Goal: Information Seeking & Learning: Learn about a topic

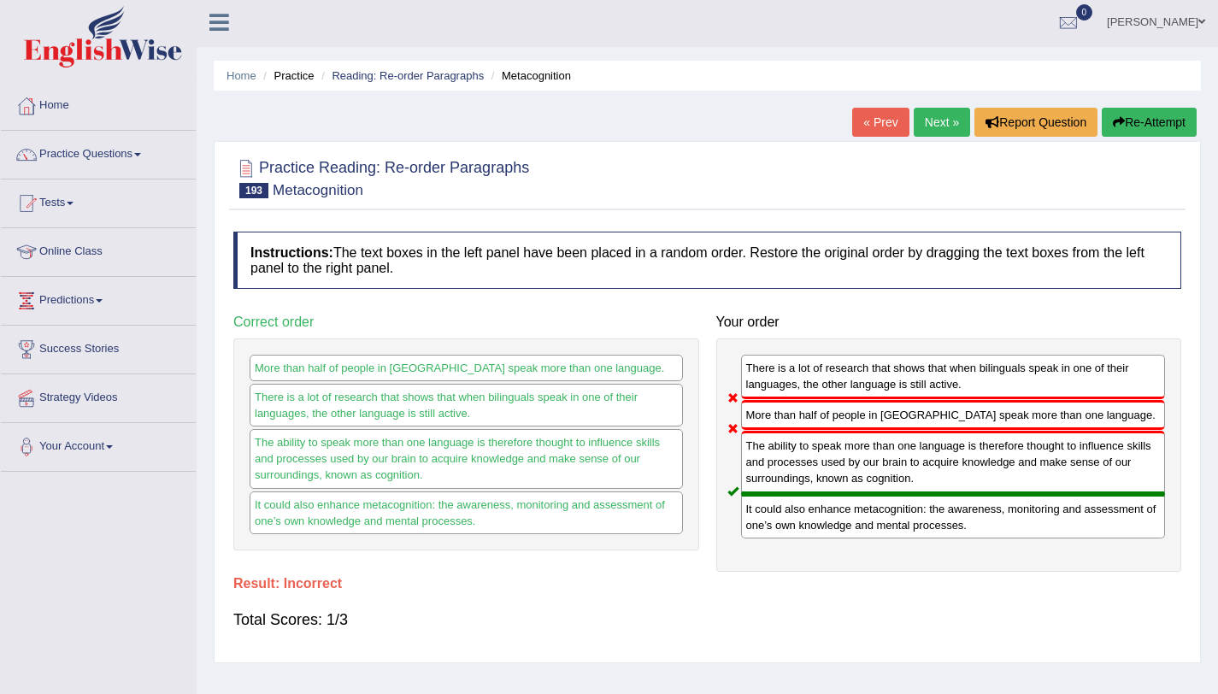
click at [931, 132] on link "Next »" at bounding box center [942, 122] width 56 height 29
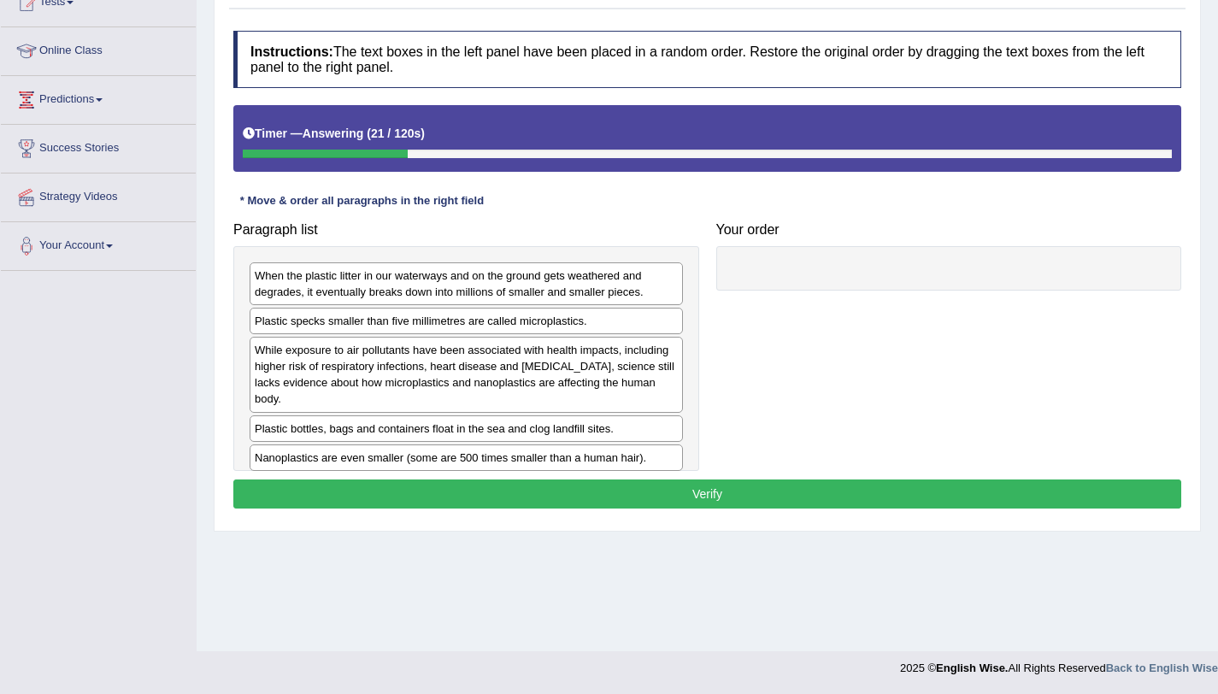
click at [404, 327] on div "Plastic specks smaller than five millimetres are called microplastics." at bounding box center [466, 321] width 433 height 27
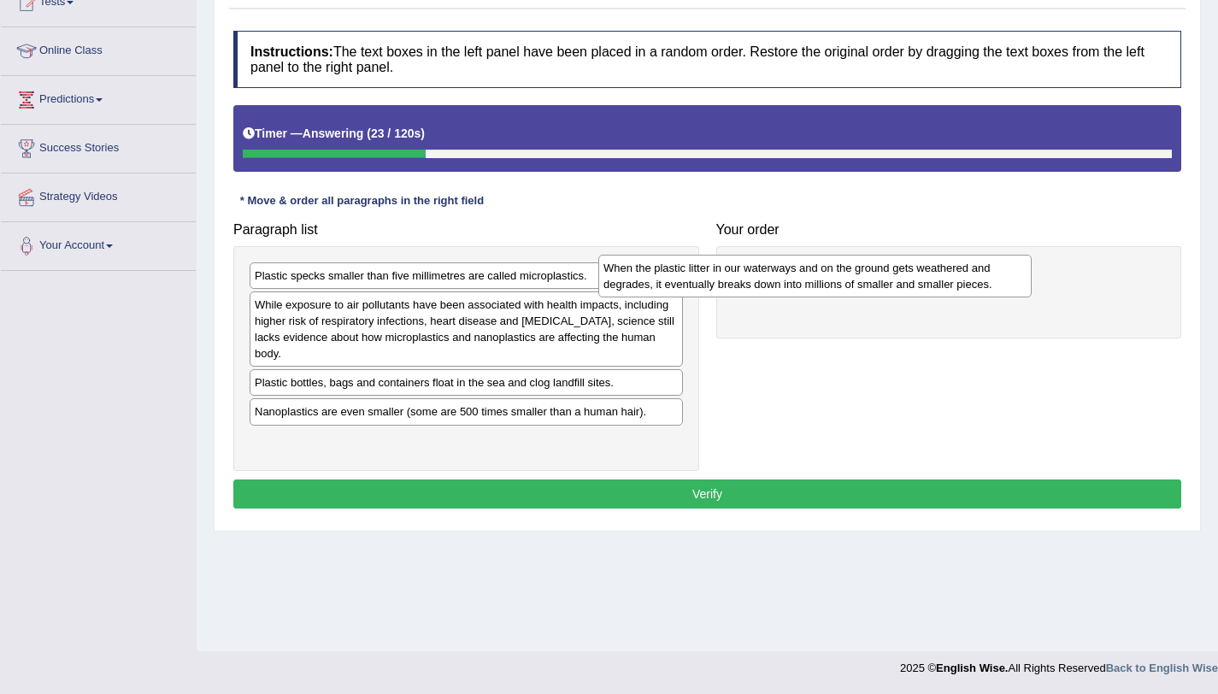
drag, startPoint x: 391, startPoint y: 295, endPoint x: 893, endPoint y: 298, distance: 502.7
click at [893, 298] on div "When the plastic litter in our waterways and on the ground gets weathered and d…" at bounding box center [814, 276] width 433 height 43
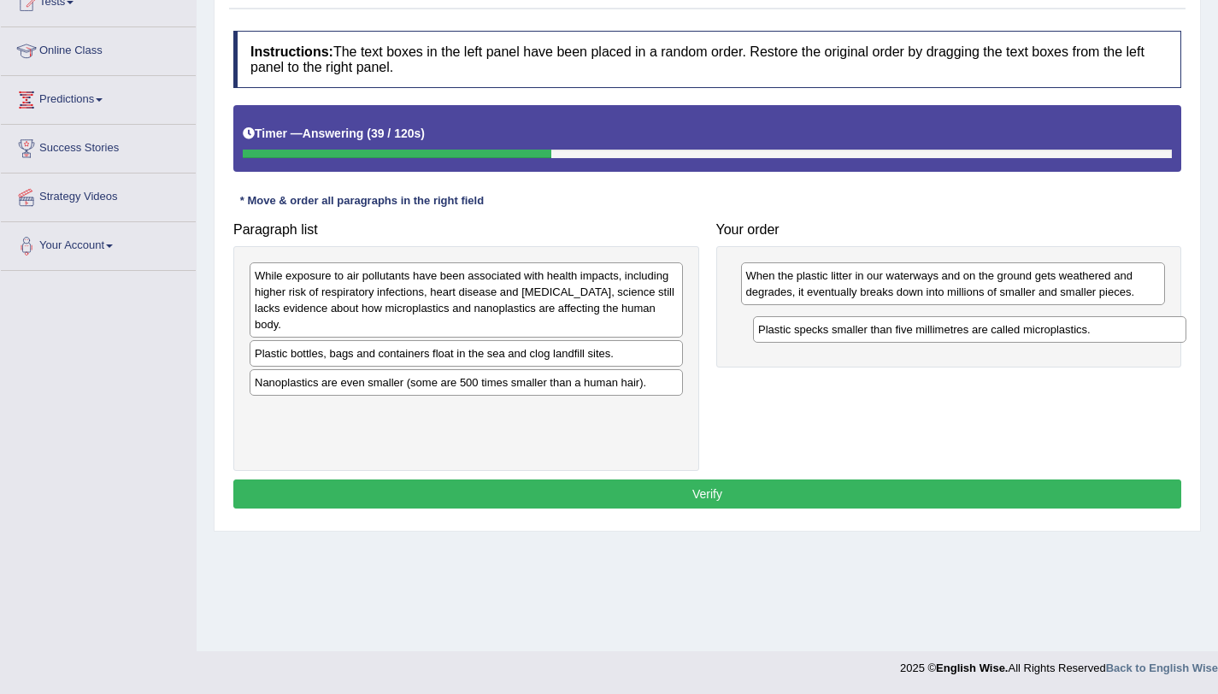
drag, startPoint x: 518, startPoint y: 279, endPoint x: 1019, endPoint y: 329, distance: 503.5
click at [1019, 329] on div "Plastic specks smaller than five millimetres are called microplastics." at bounding box center [969, 329] width 433 height 27
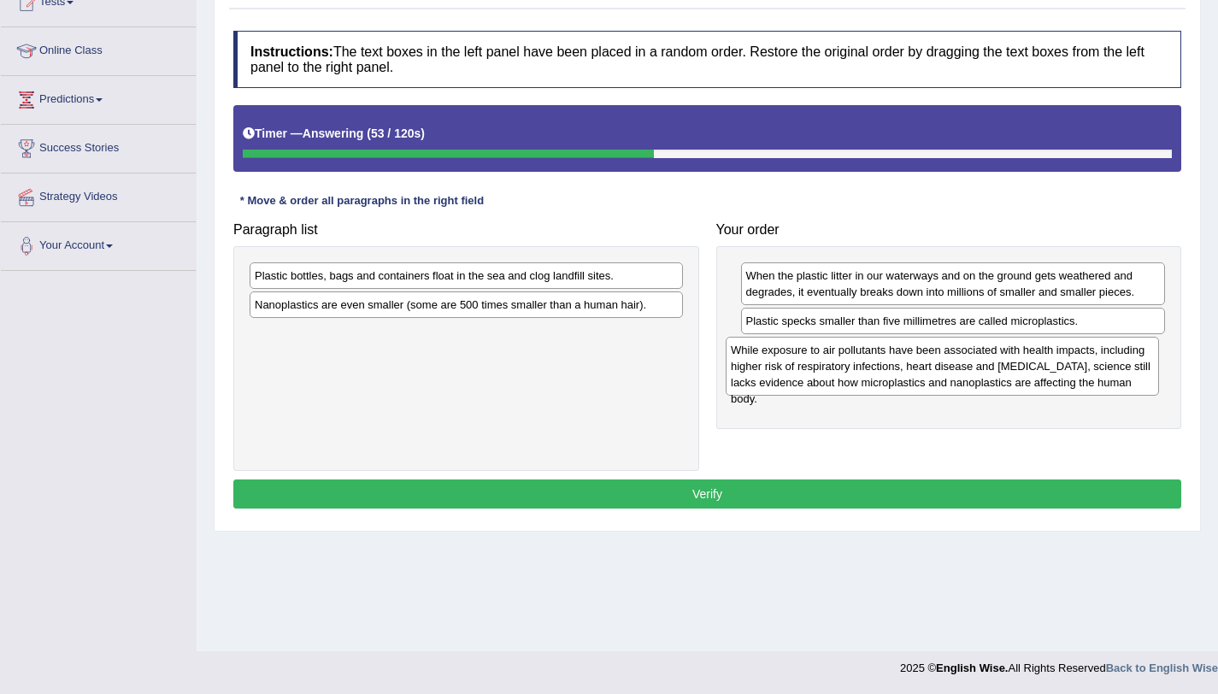
drag, startPoint x: 423, startPoint y: 298, endPoint x: 899, endPoint y: 373, distance: 482.0
click at [899, 373] on div "While exposure to air pollutants have been associated with health impacts, incl…" at bounding box center [942, 366] width 433 height 59
drag, startPoint x: 545, startPoint y: 277, endPoint x: 562, endPoint y: 277, distance: 17.1
click at [562, 277] on div "Plastic bottles, bags and containers float in the sea and clog landfill sites." at bounding box center [478, 275] width 433 height 27
click at [650, 280] on div "Plastic bottles, bags and containers float in the sea and clog landfill sites." at bounding box center [466, 275] width 433 height 27
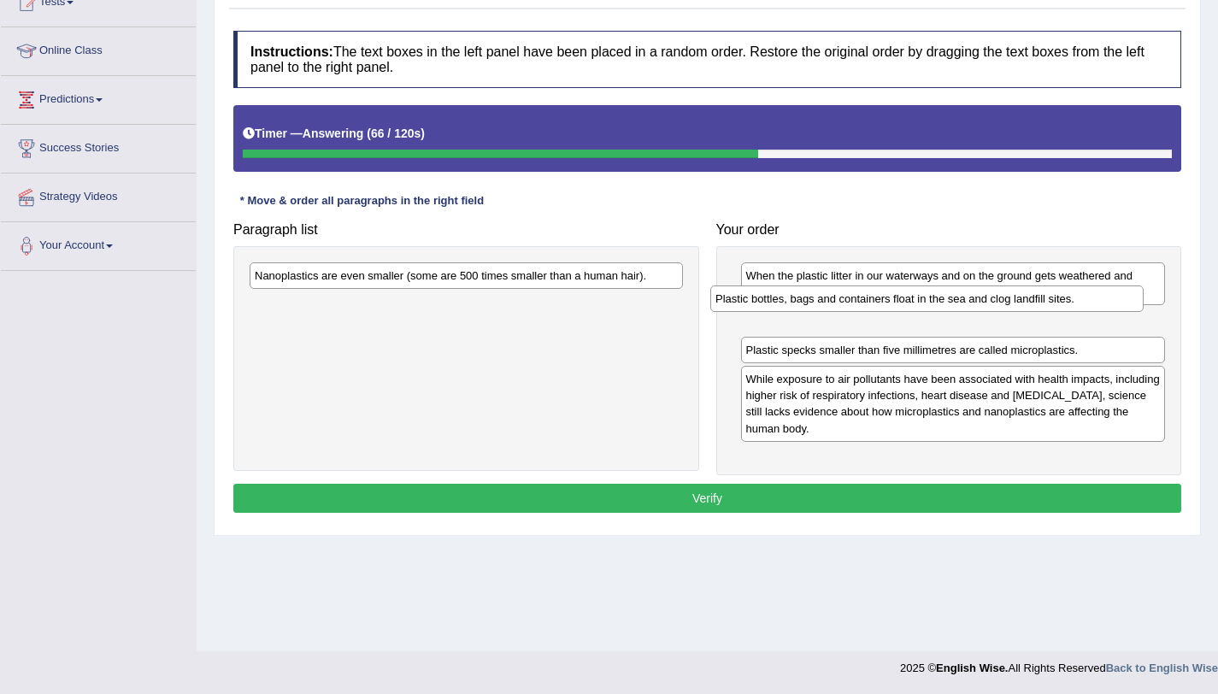
drag, startPoint x: 650, startPoint y: 280, endPoint x: 1125, endPoint y: 309, distance: 476.2
click at [1125, 309] on div "Plastic bottles, bags and containers float in the sea and clog landfill sites." at bounding box center [926, 299] width 433 height 27
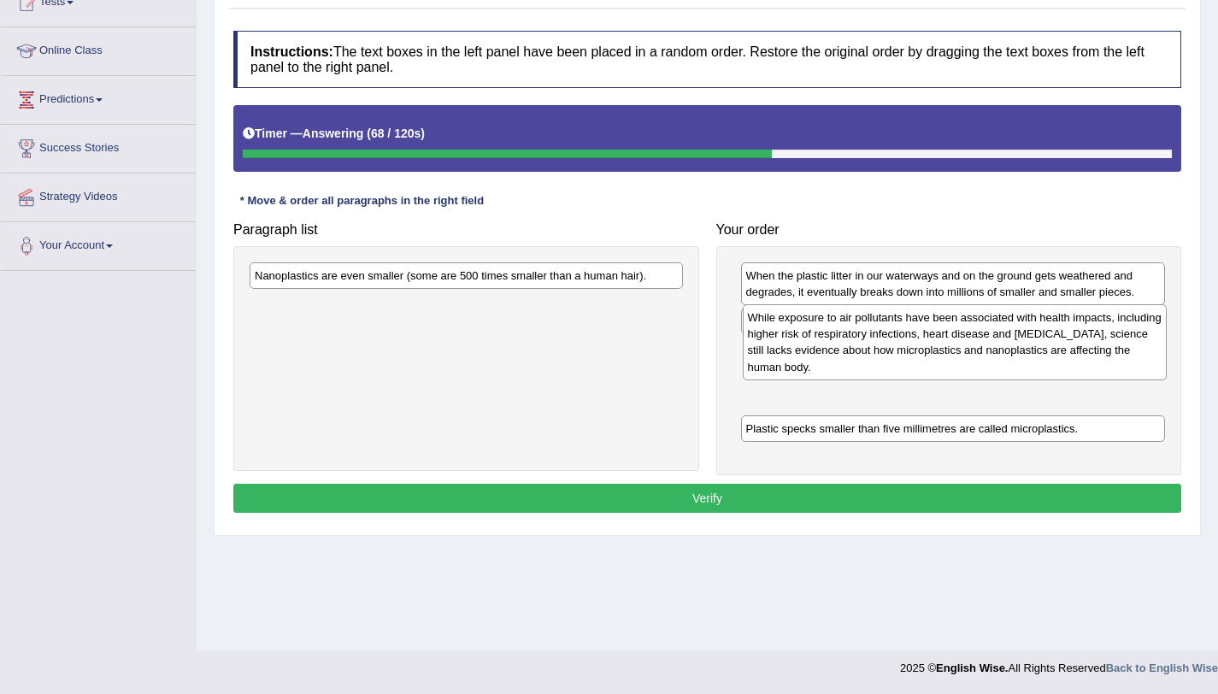
drag, startPoint x: 1022, startPoint y: 392, endPoint x: 1026, endPoint y: 336, distance: 55.7
click at [1026, 336] on div "While exposure to air pollutants have been associated with health impacts, incl…" at bounding box center [955, 341] width 425 height 75
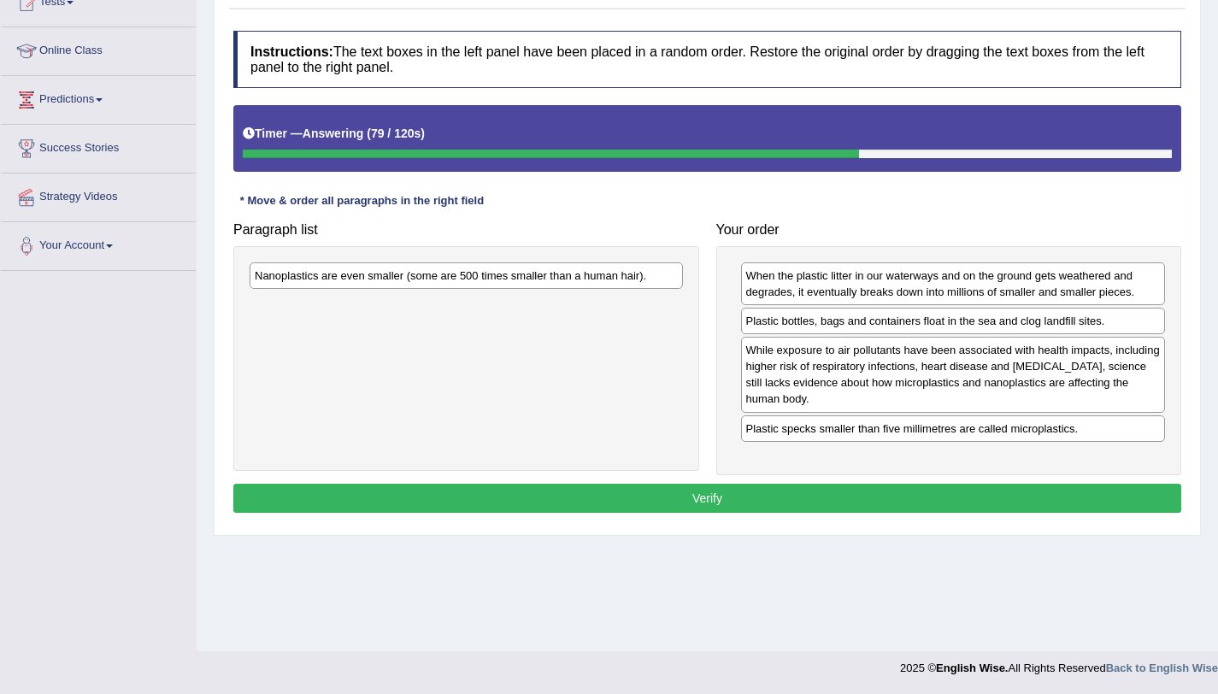
click at [649, 285] on div "Nanoplastics are even smaller (some are 500 times smaller than a human hair)." at bounding box center [466, 275] width 433 height 27
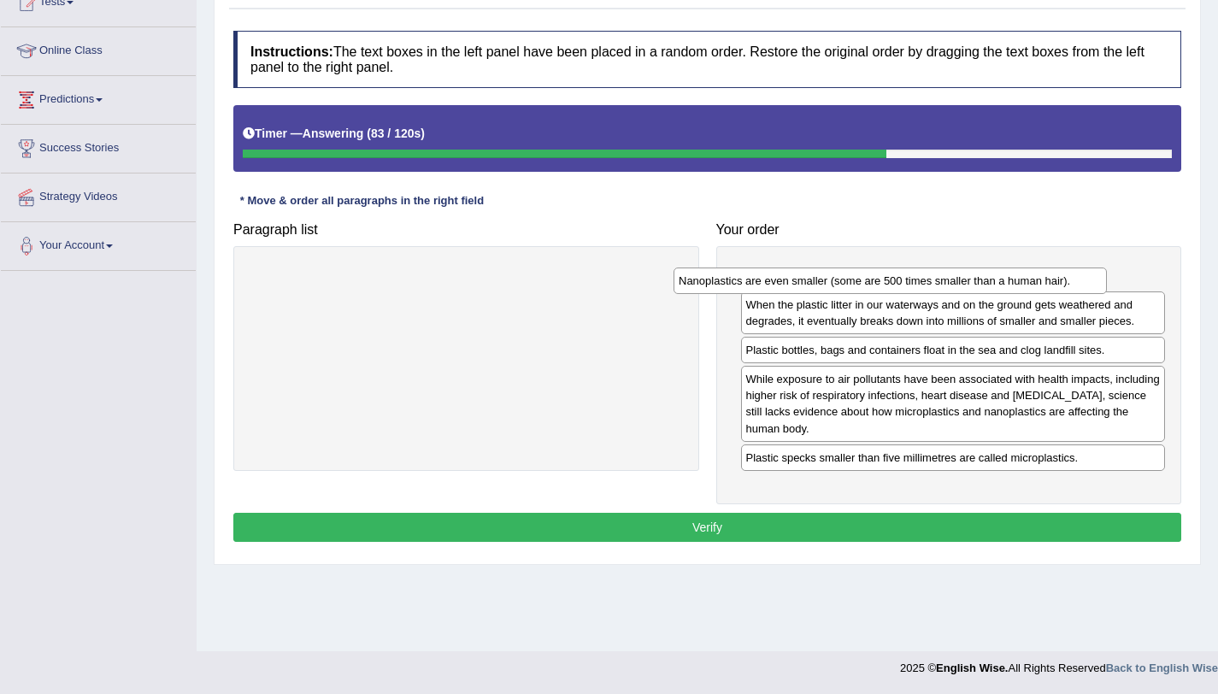
drag, startPoint x: 614, startPoint y: 283, endPoint x: 1038, endPoint y: 286, distance: 424.1
click at [1038, 286] on div "Nanoplastics are even smaller (some are 500 times smaller than a human hair)." at bounding box center [890, 281] width 433 height 27
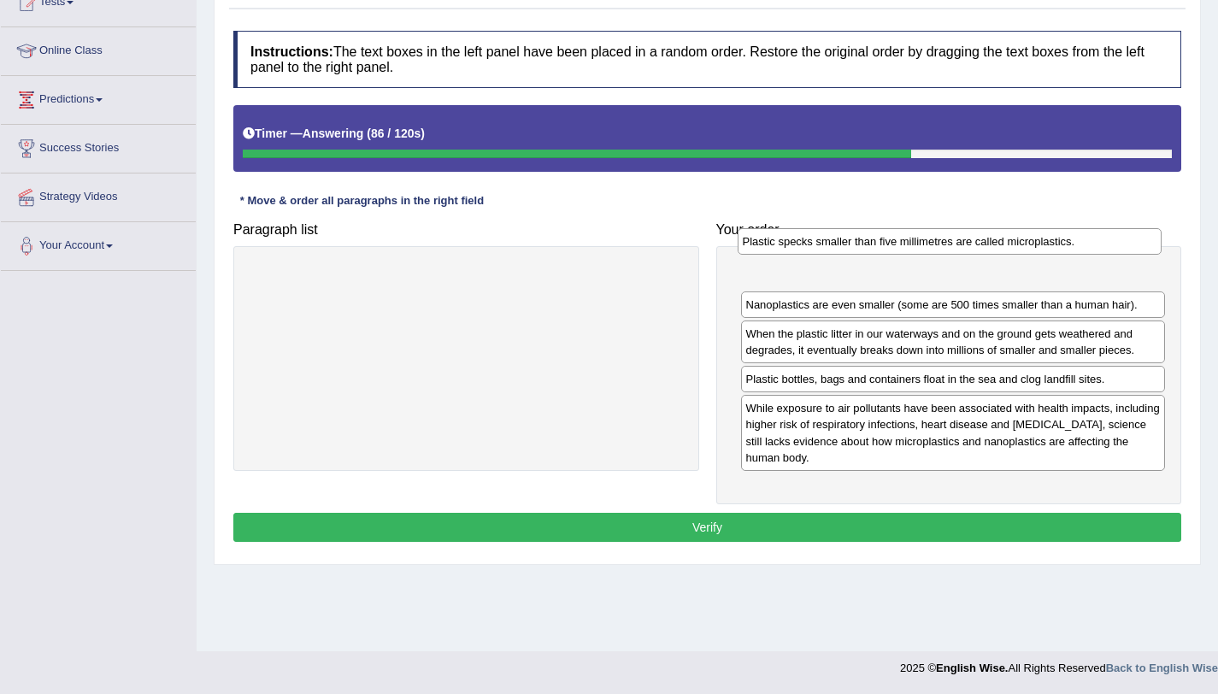
drag, startPoint x: 897, startPoint y: 458, endPoint x: 898, endPoint y: 249, distance: 209.5
click at [898, 249] on div "Plastic specks smaller than five millimetres are called microplastics." at bounding box center [950, 241] width 425 height 27
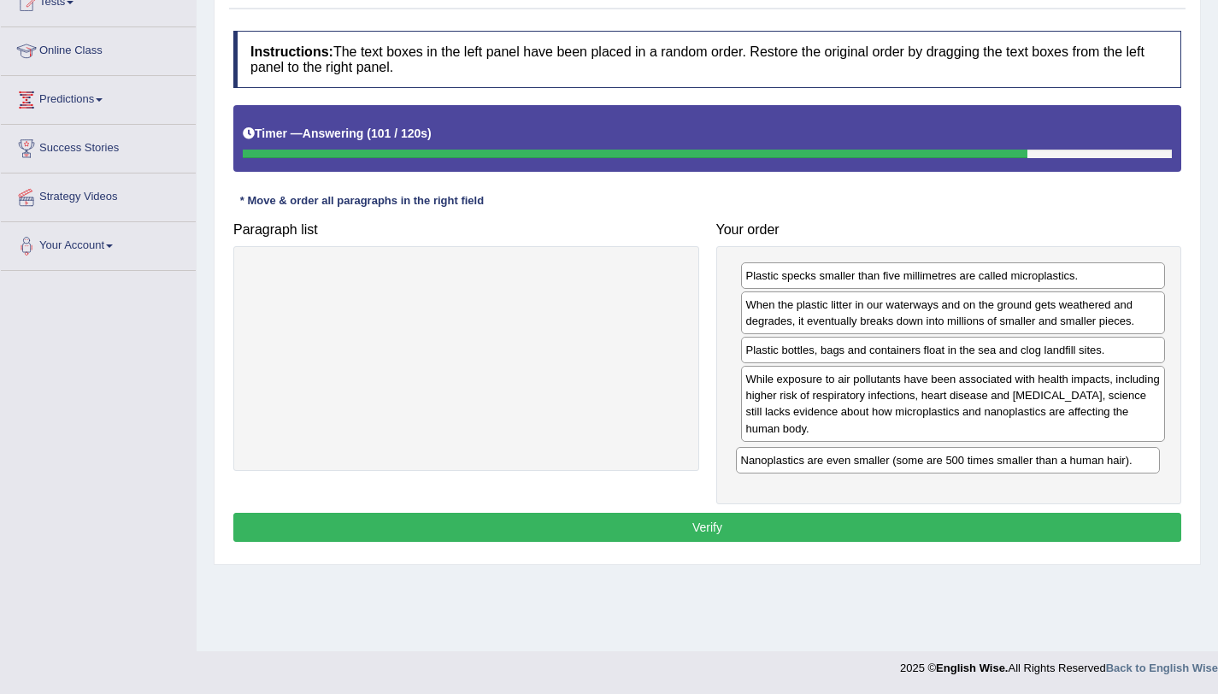
drag, startPoint x: 873, startPoint y: 309, endPoint x: 872, endPoint y: 460, distance: 151.3
click at [872, 460] on div "Nanoplastics are even smaller (some are 500 times smaller than a human hair)." at bounding box center [948, 460] width 425 height 27
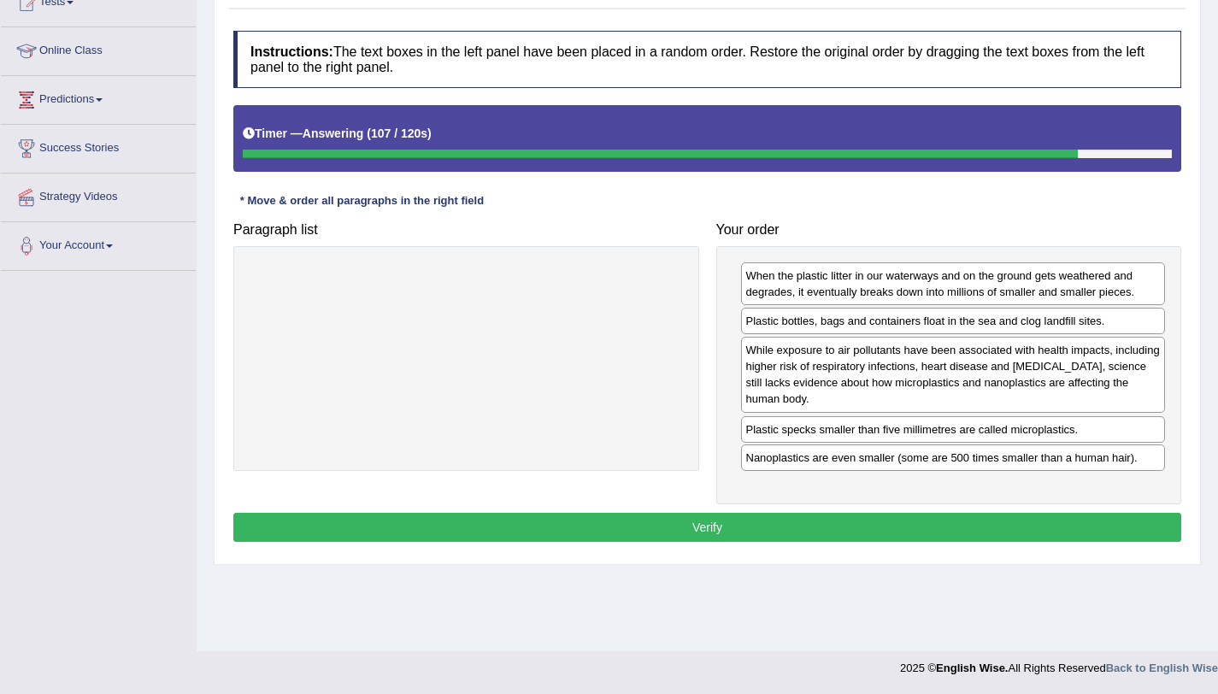
drag, startPoint x: 846, startPoint y: 277, endPoint x: 846, endPoint y: 431, distance: 153.9
click at [846, 431] on div "Plastic specks smaller than five millimetres are called microplastics." at bounding box center [953, 429] width 425 height 27
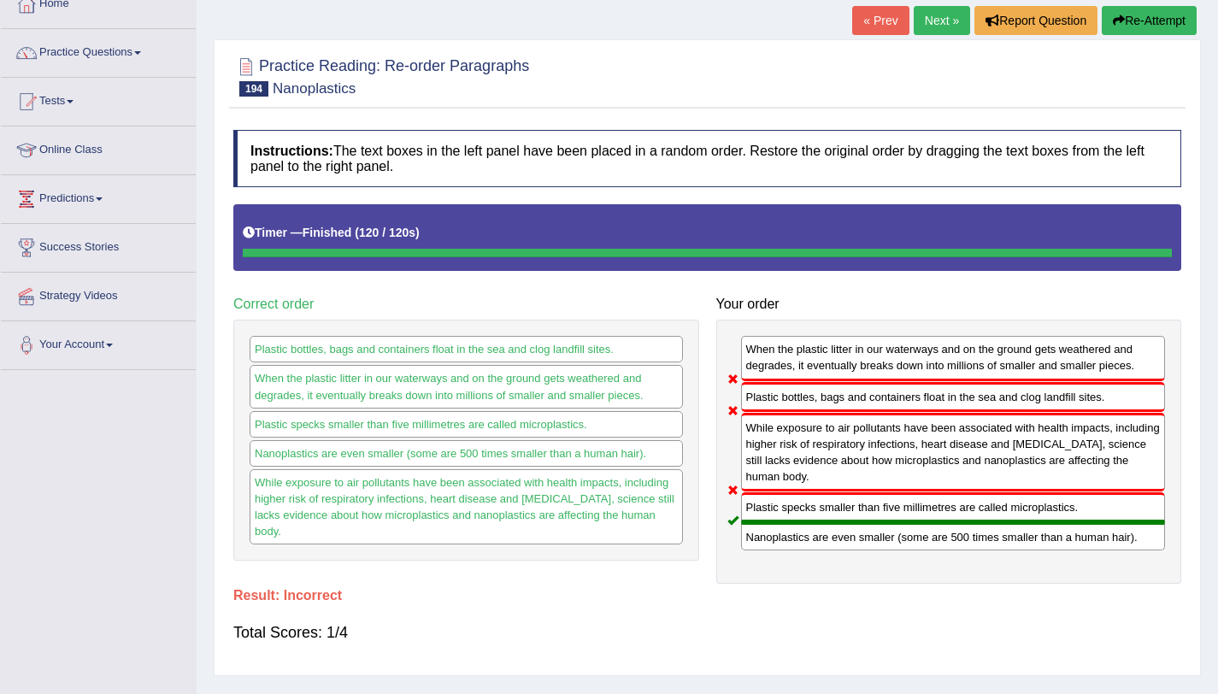
scroll to position [94, 0]
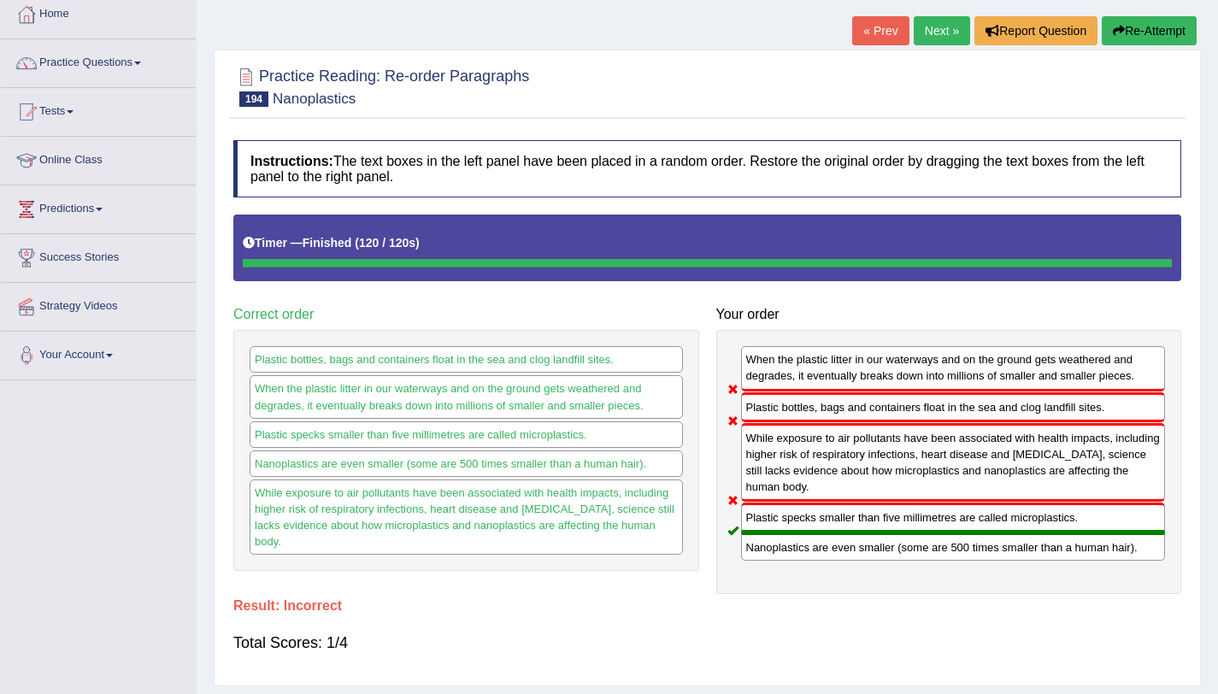
click at [948, 30] on link "Next »" at bounding box center [942, 30] width 56 height 29
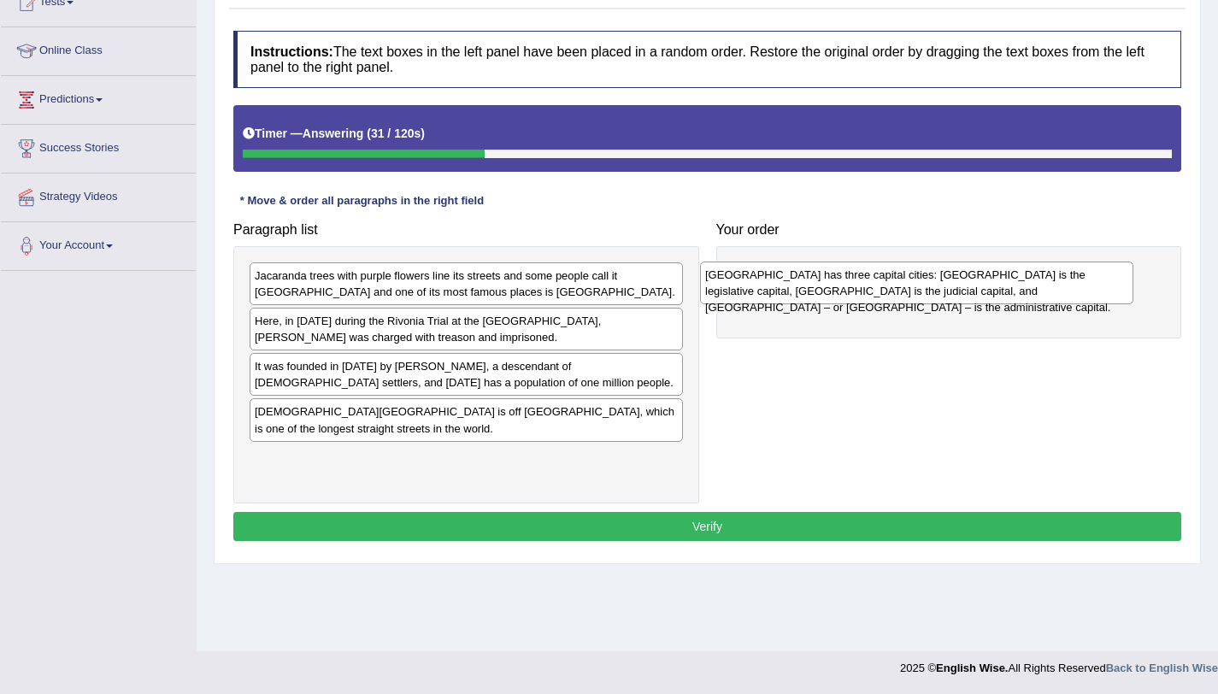
drag, startPoint x: 428, startPoint y: 387, endPoint x: 966, endPoint y: 260, distance: 552.7
click at [966, 262] on div "South Africa has three capital cities: Cape Town is the legislative capital, Bl…" at bounding box center [916, 283] width 433 height 43
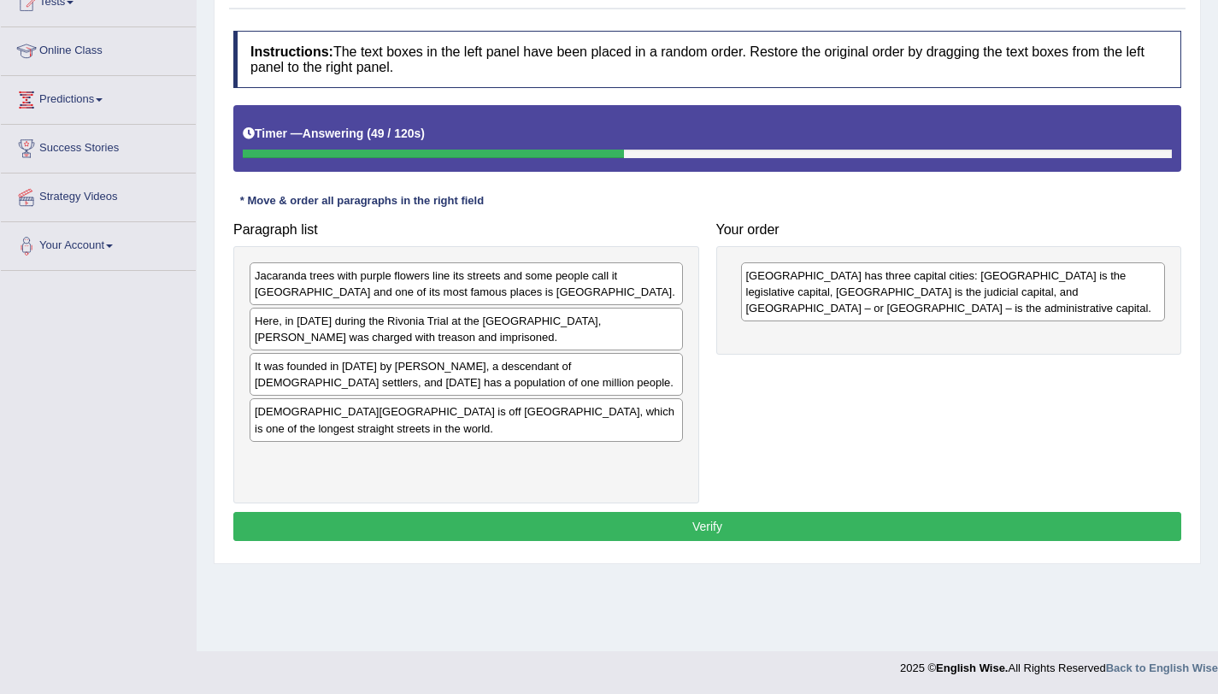
click at [474, 387] on div "It was founded in 1855 by Marthinus Pretorius, a descendant of Dutch settlers, …" at bounding box center [466, 374] width 433 height 43
click at [498, 386] on div "It was founded in 1855 by Marthinus Pretorius, a descendant of Dutch settlers, …" at bounding box center [466, 374] width 433 height 43
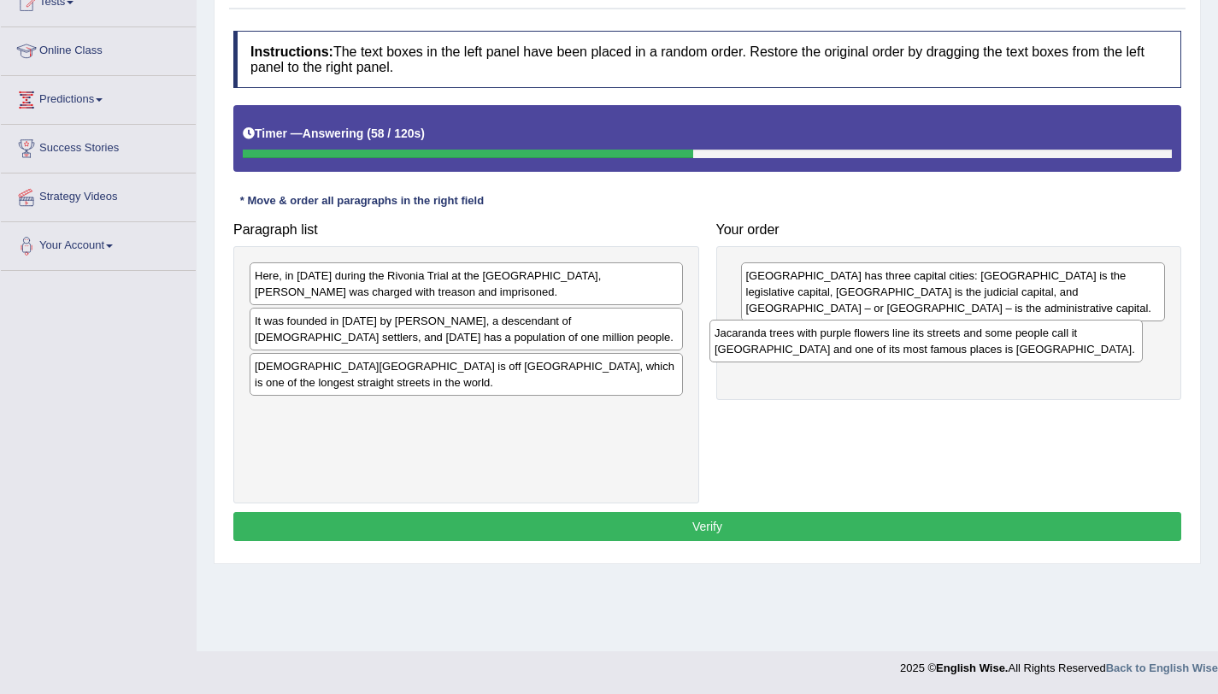
drag, startPoint x: 475, startPoint y: 292, endPoint x: 946, endPoint y: 349, distance: 475.3
click at [946, 349] on div "Jacaranda trees with purple flowers line its streets and some people call it Ja…" at bounding box center [926, 341] width 433 height 43
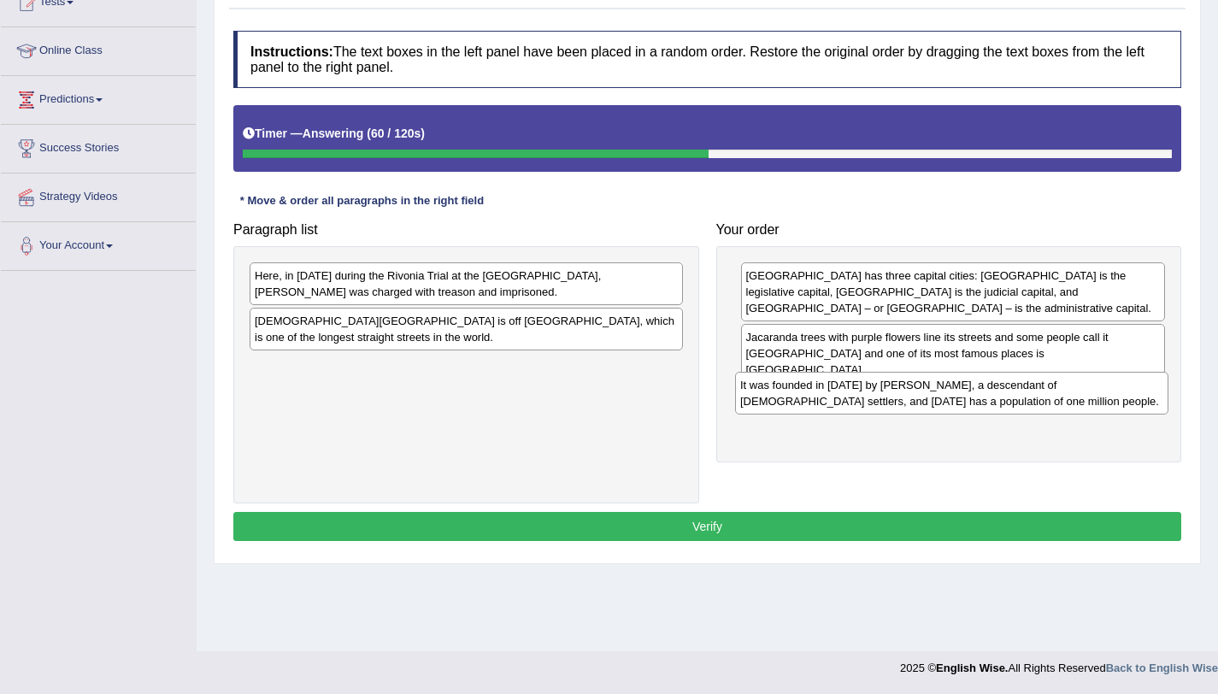
drag, startPoint x: 533, startPoint y: 334, endPoint x: 1019, endPoint y: 394, distance: 490.1
click at [1019, 394] on div "It was founded in 1855 by Marthinus Pretorius, a descendant of Dutch settlers, …" at bounding box center [951, 393] width 433 height 43
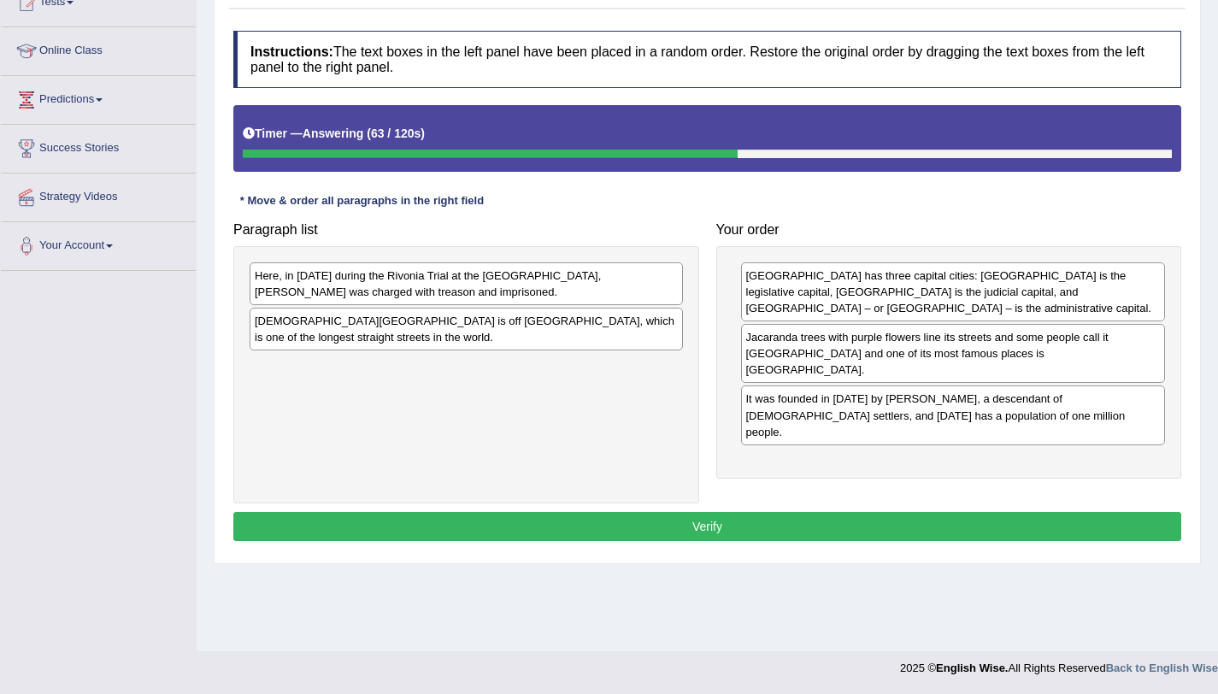
click at [897, 351] on div "Jacaranda trees with purple flowers line its streets and some people call it Ja…" at bounding box center [953, 353] width 425 height 59
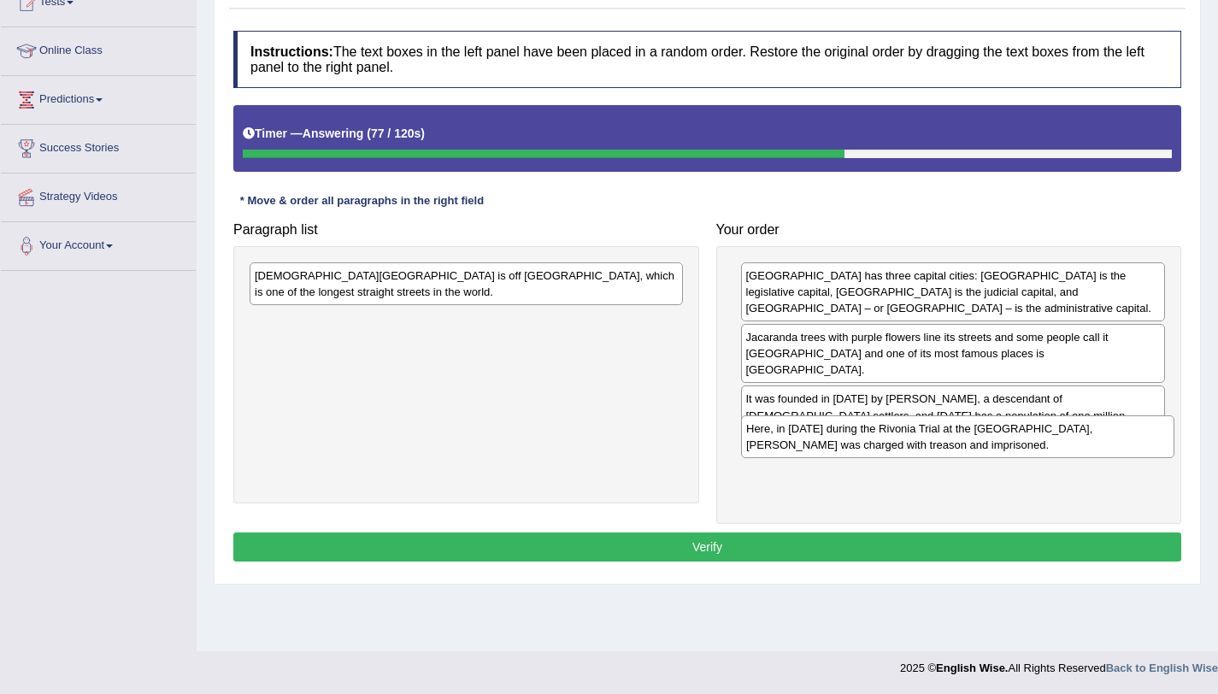
drag, startPoint x: 504, startPoint y: 292, endPoint x: 995, endPoint y: 439, distance: 513.1
click at [995, 439] on div "Here, in 1963 during the Rivonia Trial at the Palace of Justice, Nelson Mandela…" at bounding box center [957, 437] width 433 height 43
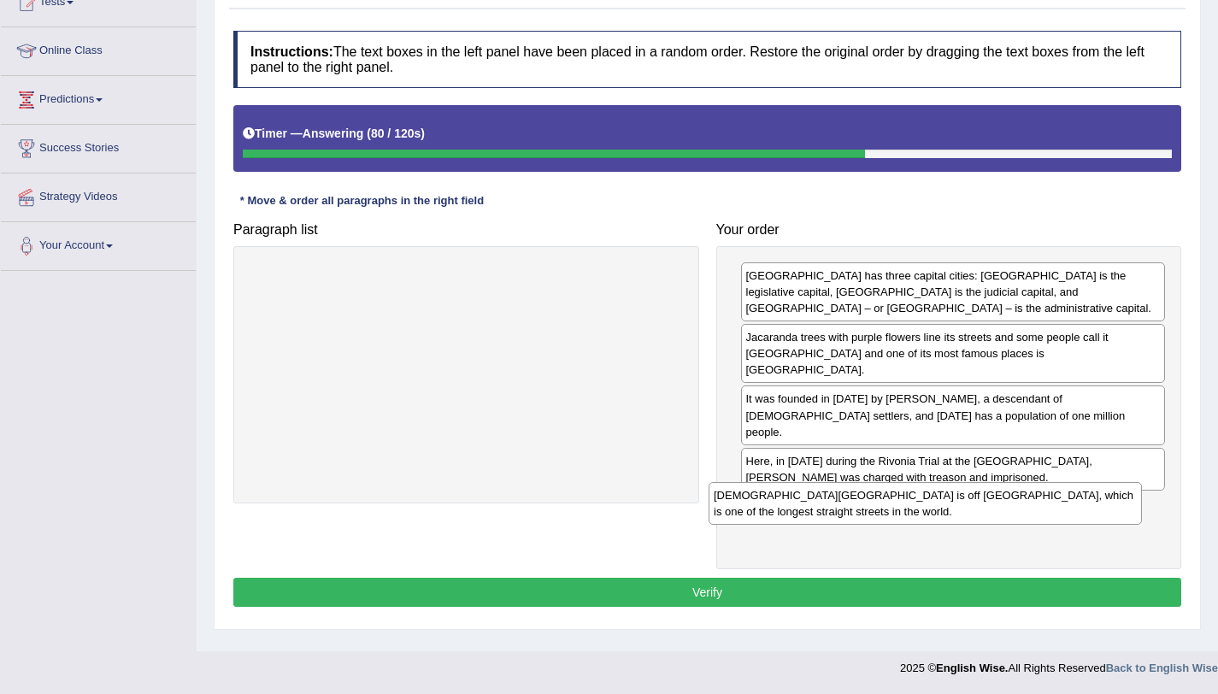
drag, startPoint x: 528, startPoint y: 280, endPoint x: 990, endPoint y: 497, distance: 509.8
click at [990, 497] on div "Church Square is off Church Street, which is one of the longest straight street…" at bounding box center [925, 503] width 433 height 43
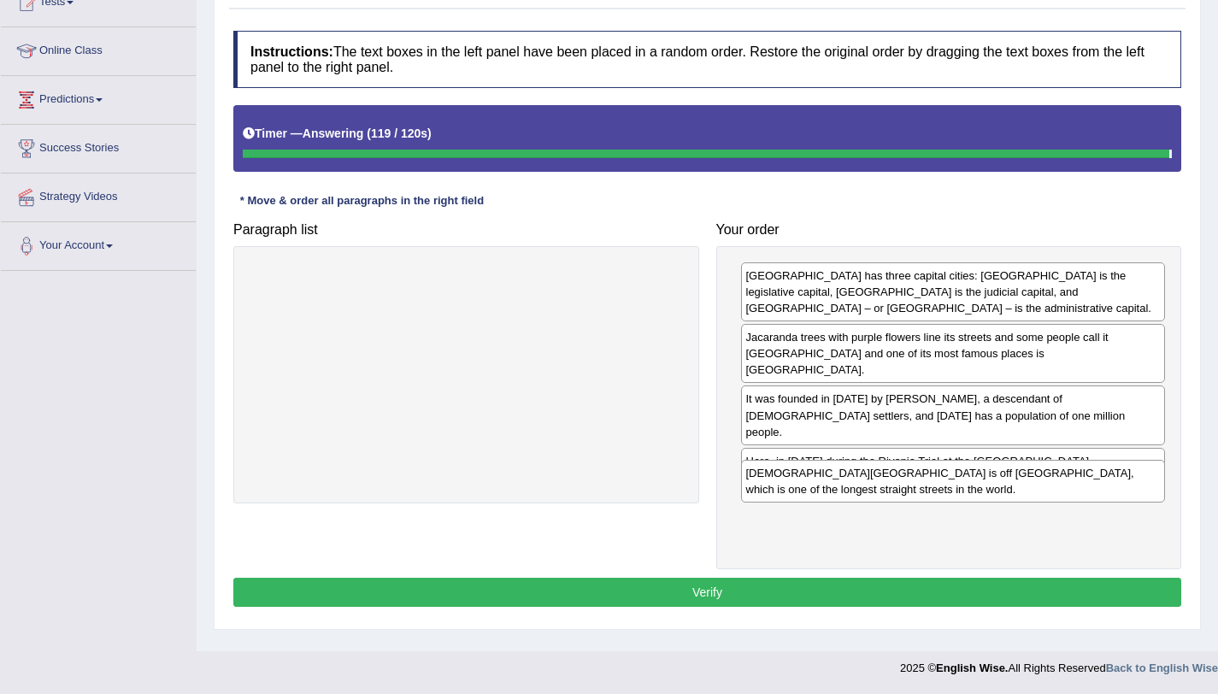
click at [889, 491] on div "Church Square is off Church Street, which is one of the longest straight street…" at bounding box center [953, 481] width 425 height 43
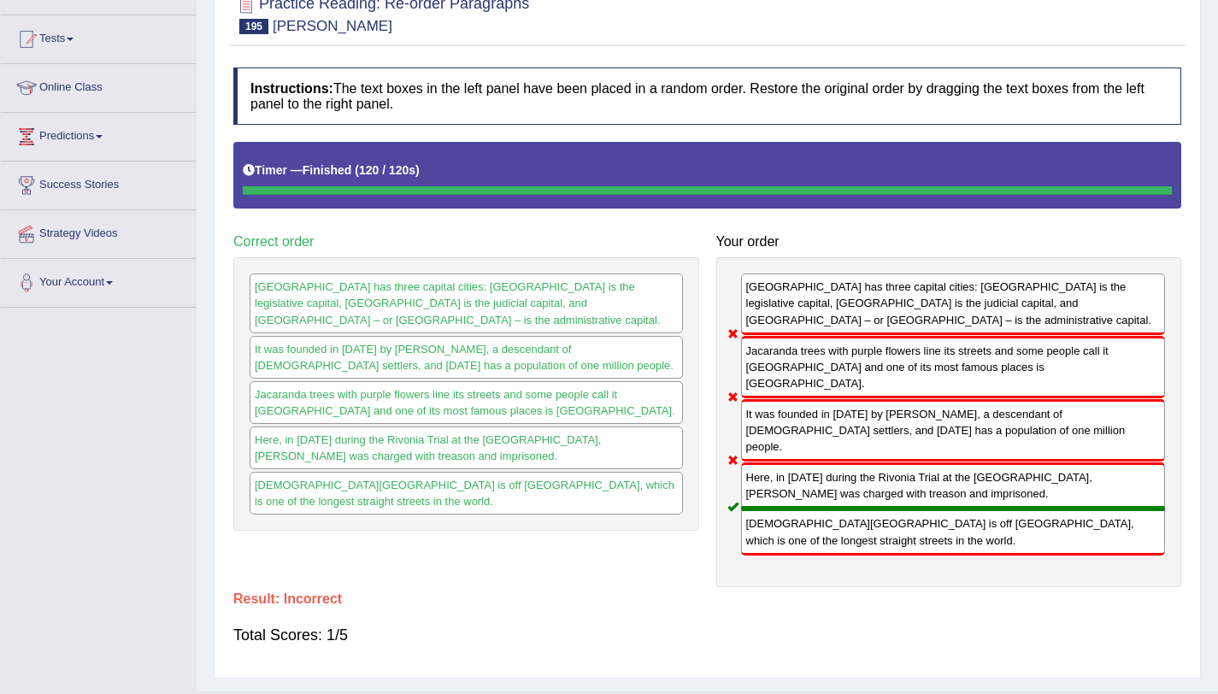
scroll to position [86, 0]
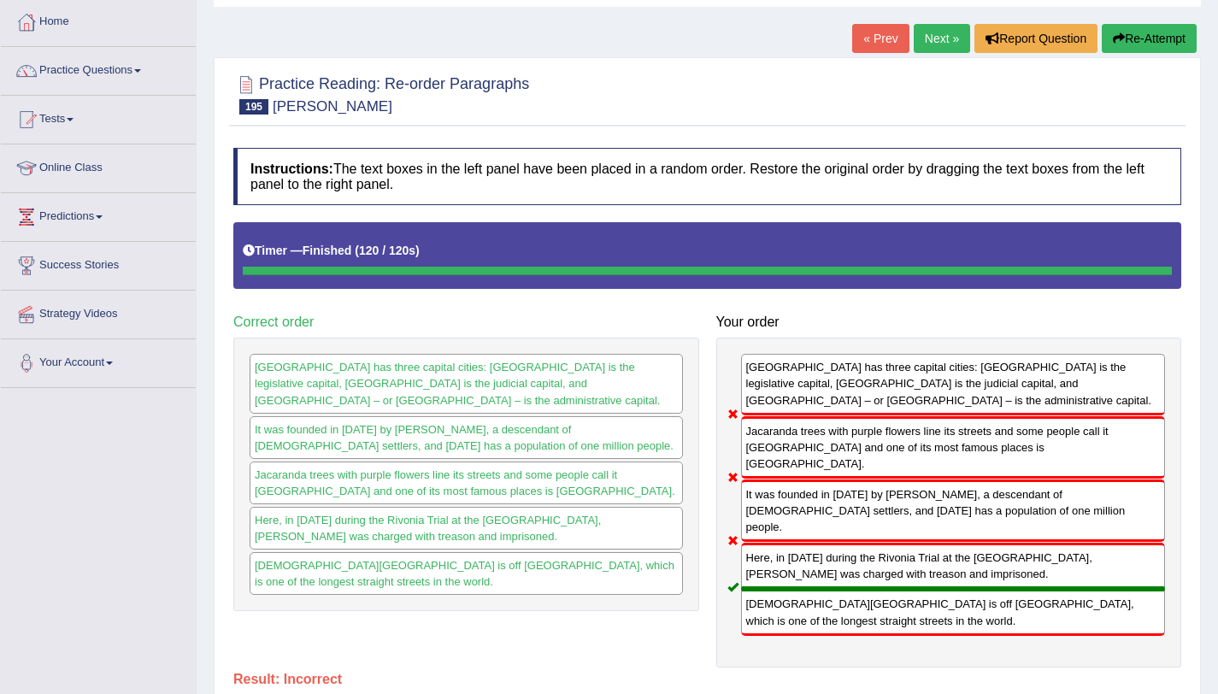
click at [934, 34] on link "Next »" at bounding box center [942, 38] width 56 height 29
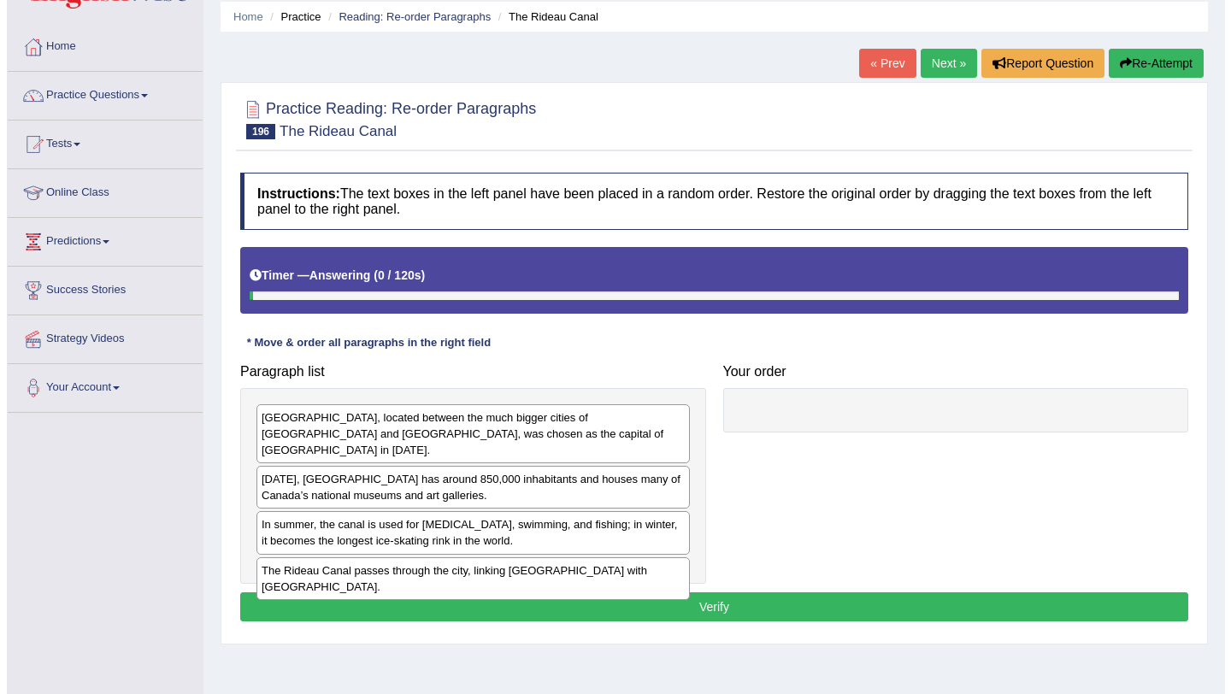
scroll to position [203, 0]
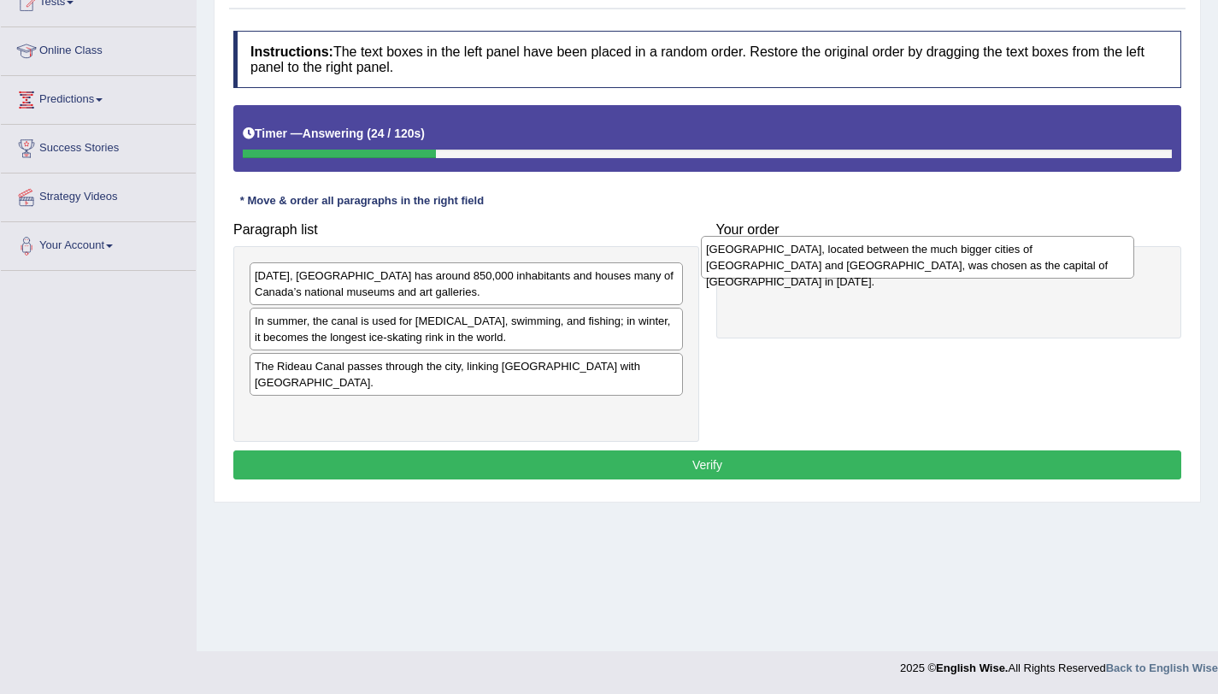
drag, startPoint x: 396, startPoint y: 298, endPoint x: 853, endPoint y: 277, distance: 457.9
click at [853, 277] on div "Ottawa, located between the much bigger cities of Montreal and Toronto, was cho…" at bounding box center [917, 257] width 433 height 43
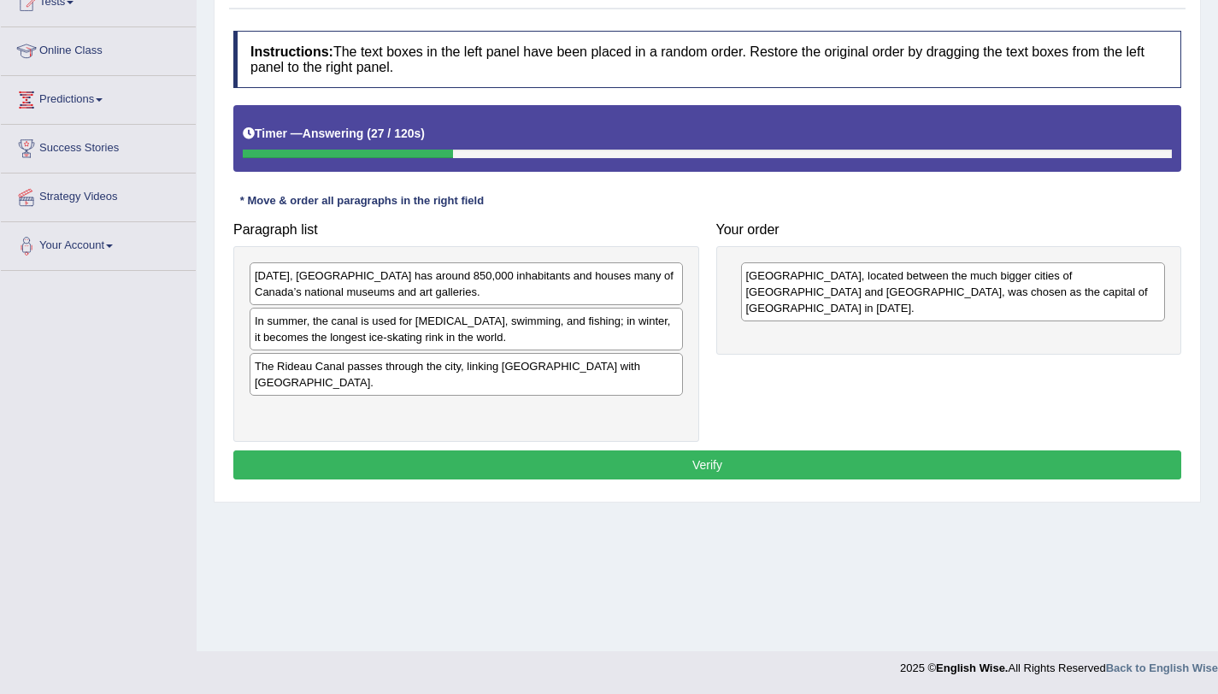
click at [633, 292] on div "Today, Ottawa has around 850,000 inhabitants and houses many of Canada’s nation…" at bounding box center [466, 283] width 433 height 43
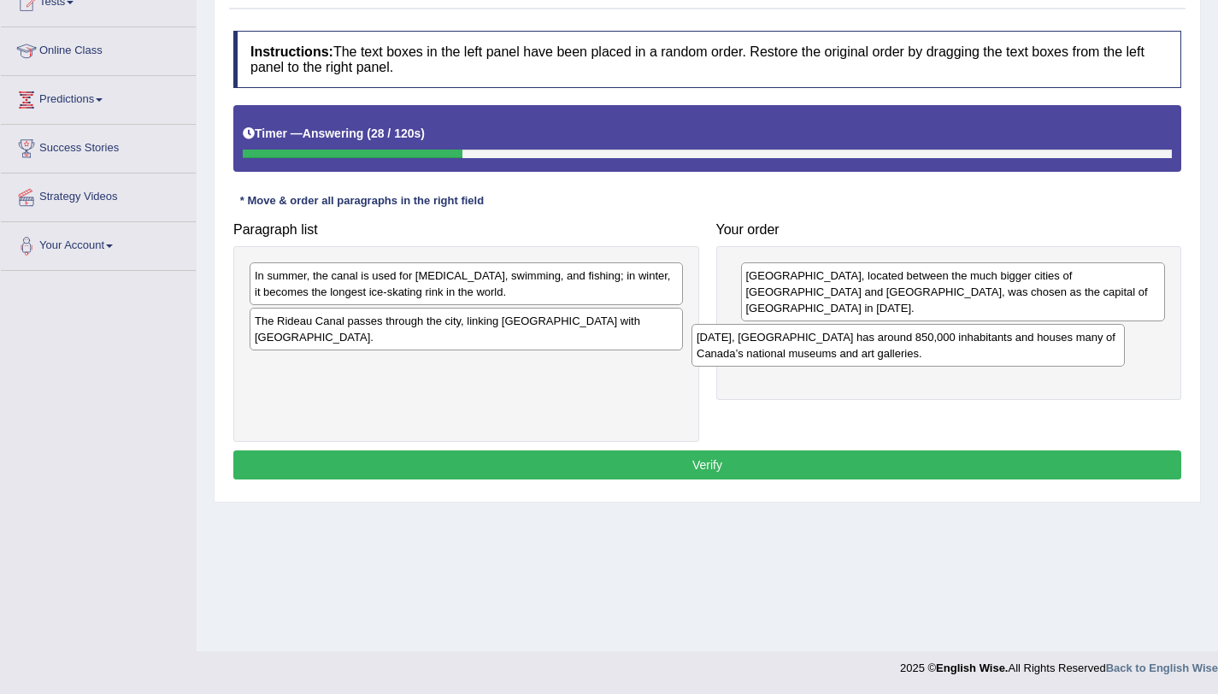
drag, startPoint x: 633, startPoint y: 292, endPoint x: 1098, endPoint y: 339, distance: 467.5
click at [1098, 339] on div "Today, Ottawa has around 850,000 inhabitants and houses many of Canada’s nation…" at bounding box center [908, 345] width 433 height 43
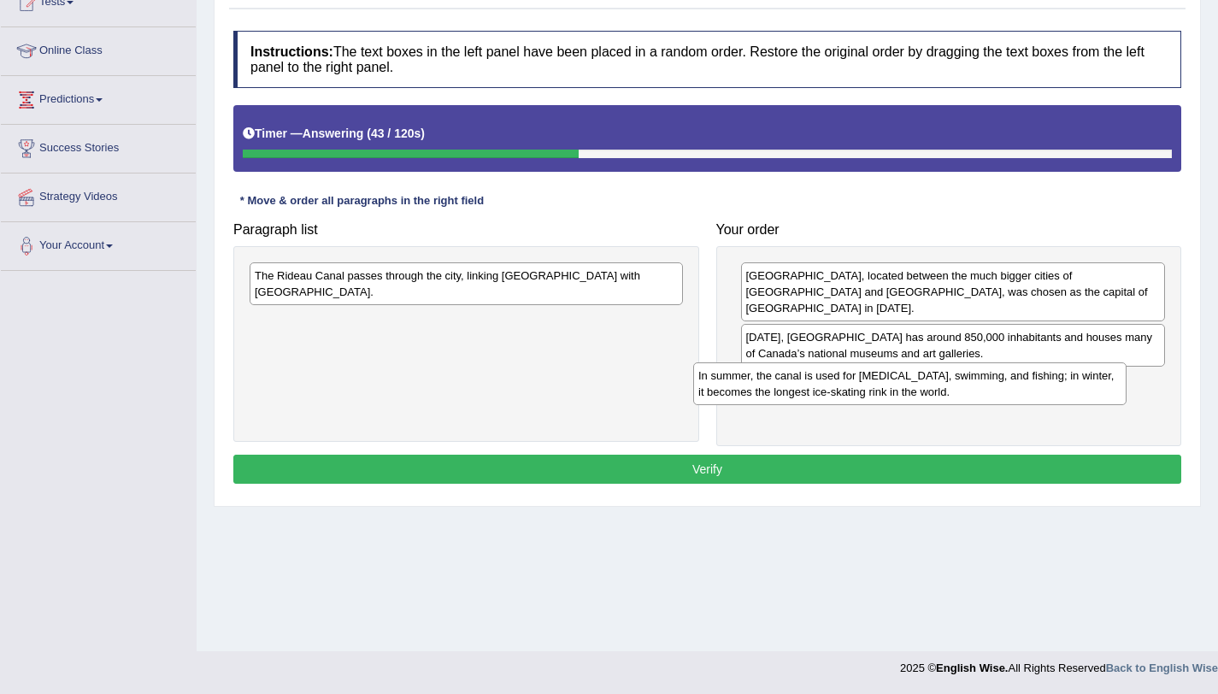
drag, startPoint x: 624, startPoint y: 288, endPoint x: 1073, endPoint y: 389, distance: 460.1
click at [1073, 389] on div "In summer, the canal is used for boating, swimming, and fishing; in winter, it …" at bounding box center [909, 384] width 433 height 43
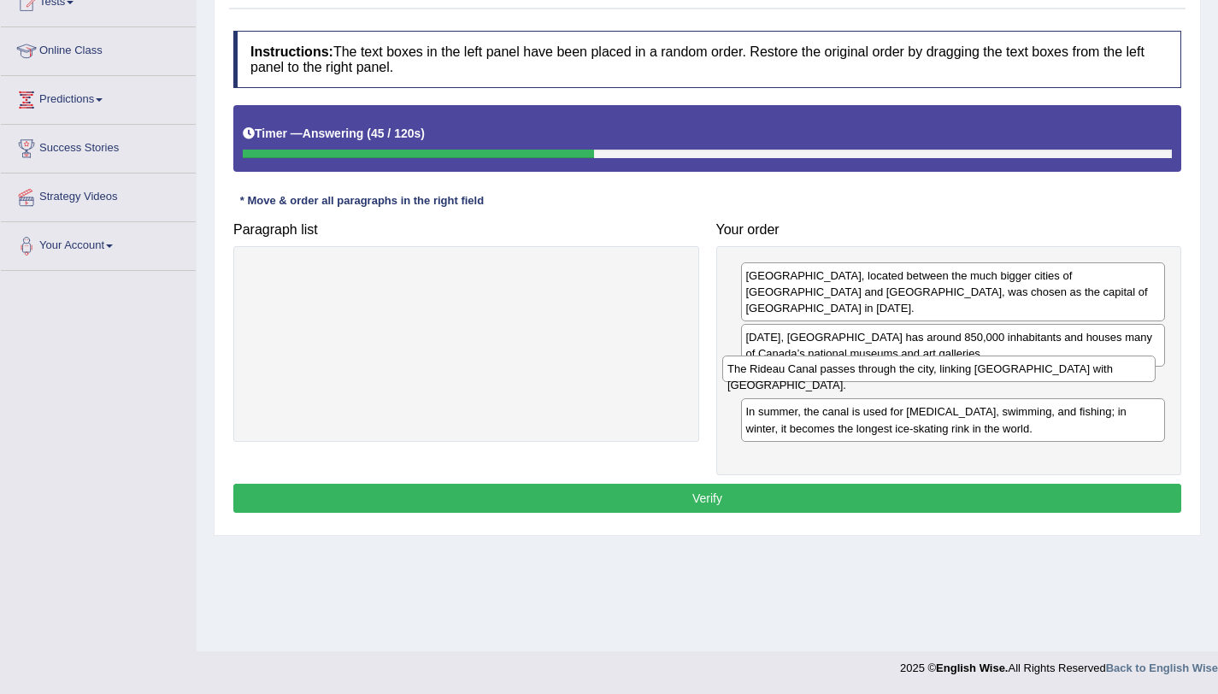
drag, startPoint x: 599, startPoint y: 273, endPoint x: 1072, endPoint y: 363, distance: 481.4
click at [1072, 363] on div "The Rideau Canal passes through the city, linking Ottawa with Lake Ontario." at bounding box center [938, 369] width 433 height 27
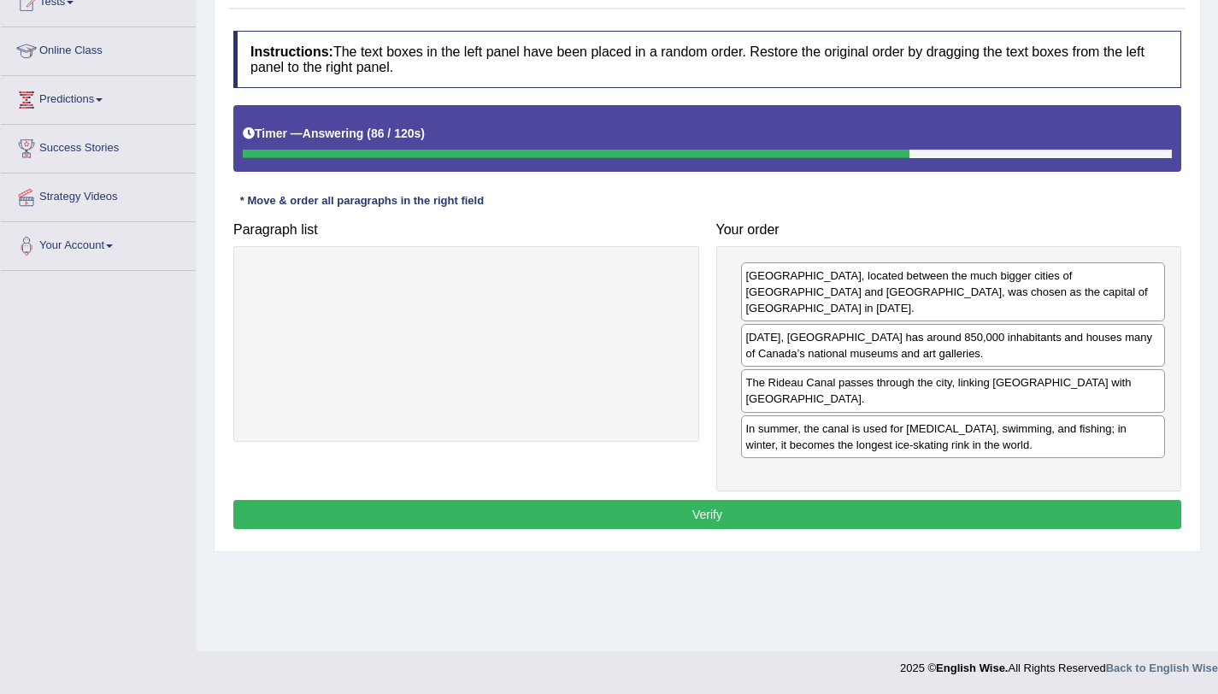
click at [722, 500] on button "Verify" at bounding box center [707, 514] width 948 height 29
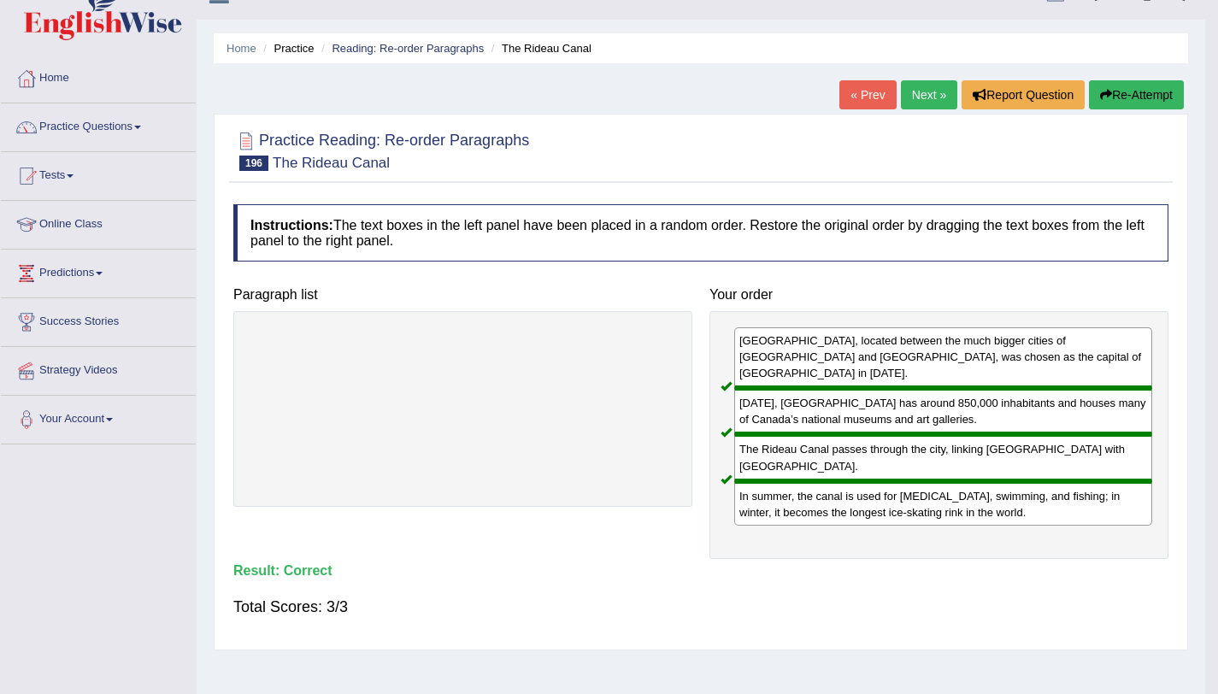
scroll to position [0, 0]
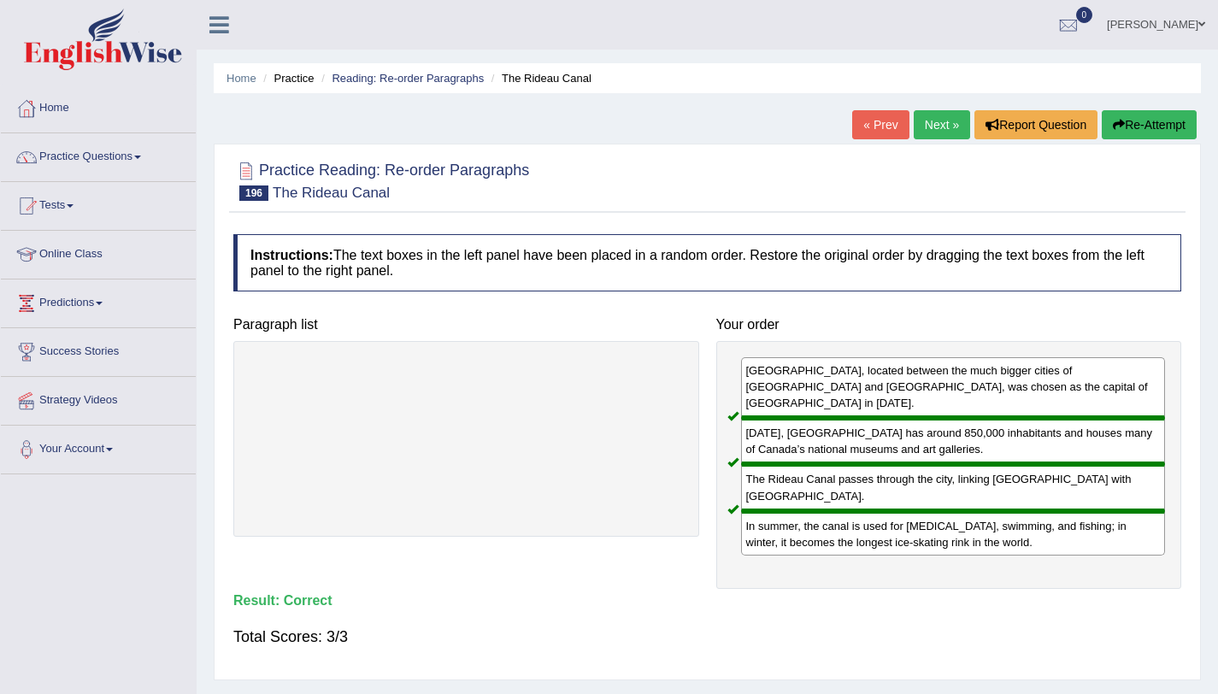
click at [933, 115] on link "Next »" at bounding box center [942, 124] width 56 height 29
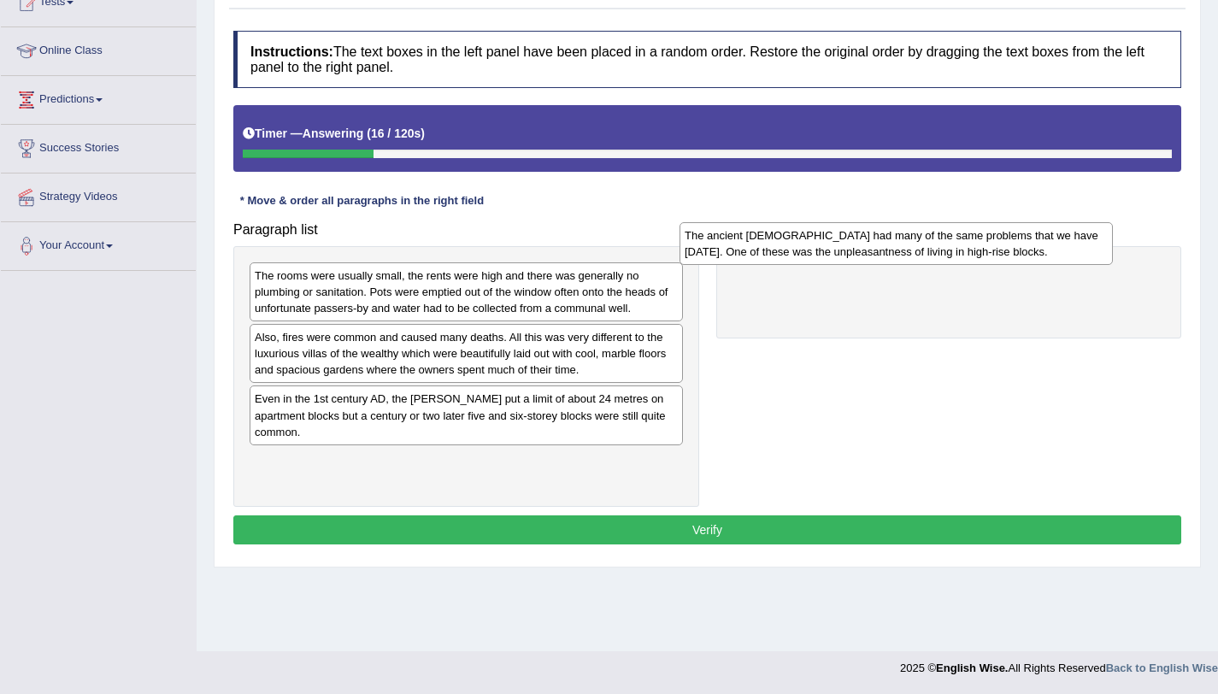
drag, startPoint x: 621, startPoint y: 356, endPoint x: 1070, endPoint y: 256, distance: 460.5
click at [1070, 256] on div "The ancient [DEMOGRAPHIC_DATA] had many of the same problems that we have [DATE…" at bounding box center [896, 243] width 433 height 43
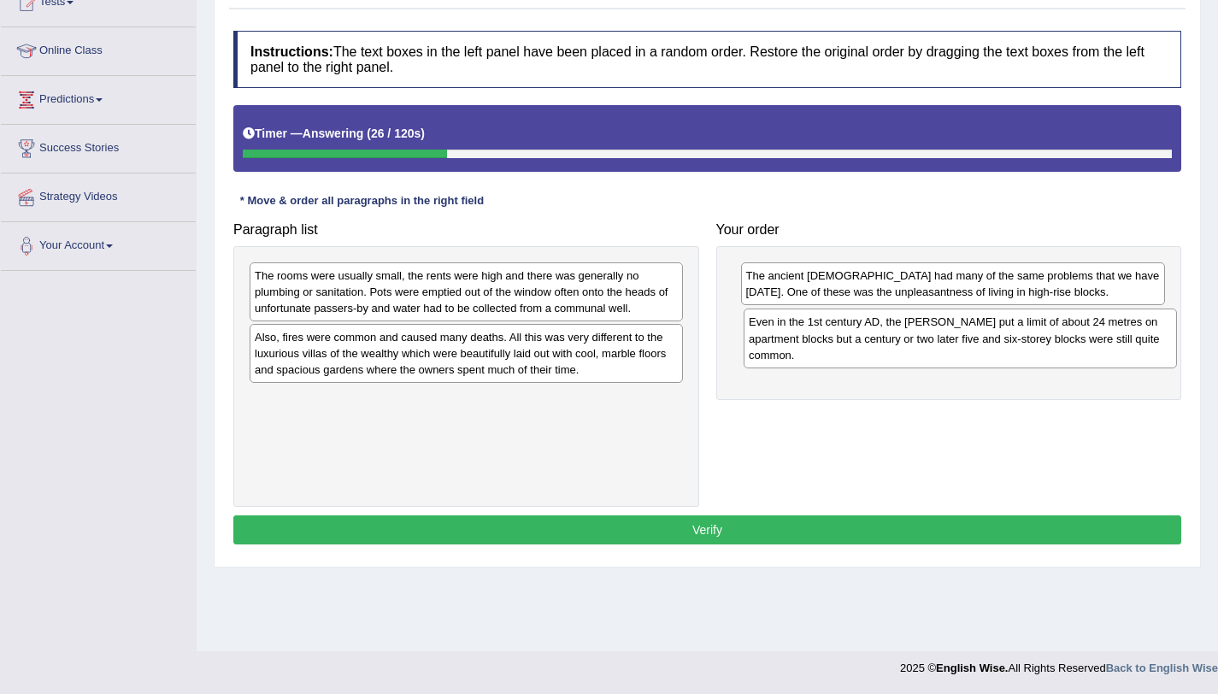
drag, startPoint x: 304, startPoint y: 428, endPoint x: 793, endPoint y: 342, distance: 495.8
click at [793, 342] on div "Even in the 1st century AD, the [PERSON_NAME] put a limit of about 24 metres on…" at bounding box center [960, 338] width 433 height 59
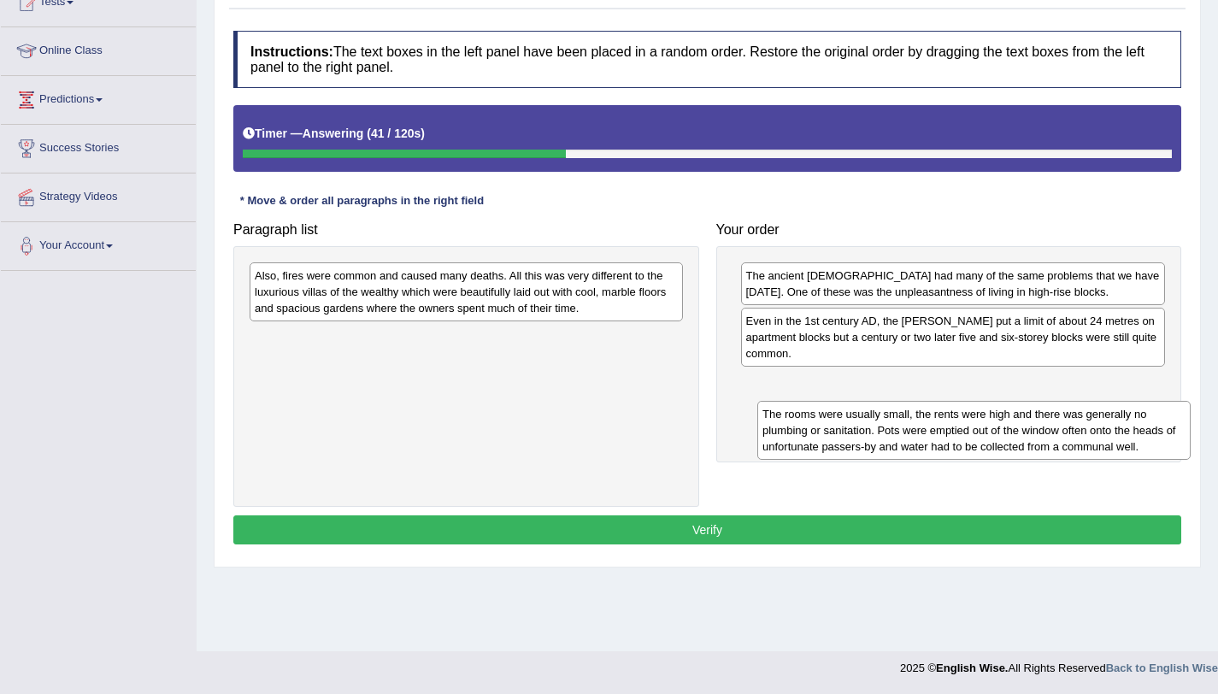
drag, startPoint x: 658, startPoint y: 297, endPoint x: 1177, endPoint y: 422, distance: 534.0
click at [1177, 422] on div "The rooms were usually small, the rents were high and there was generally no pl…" at bounding box center [973, 430] width 433 height 59
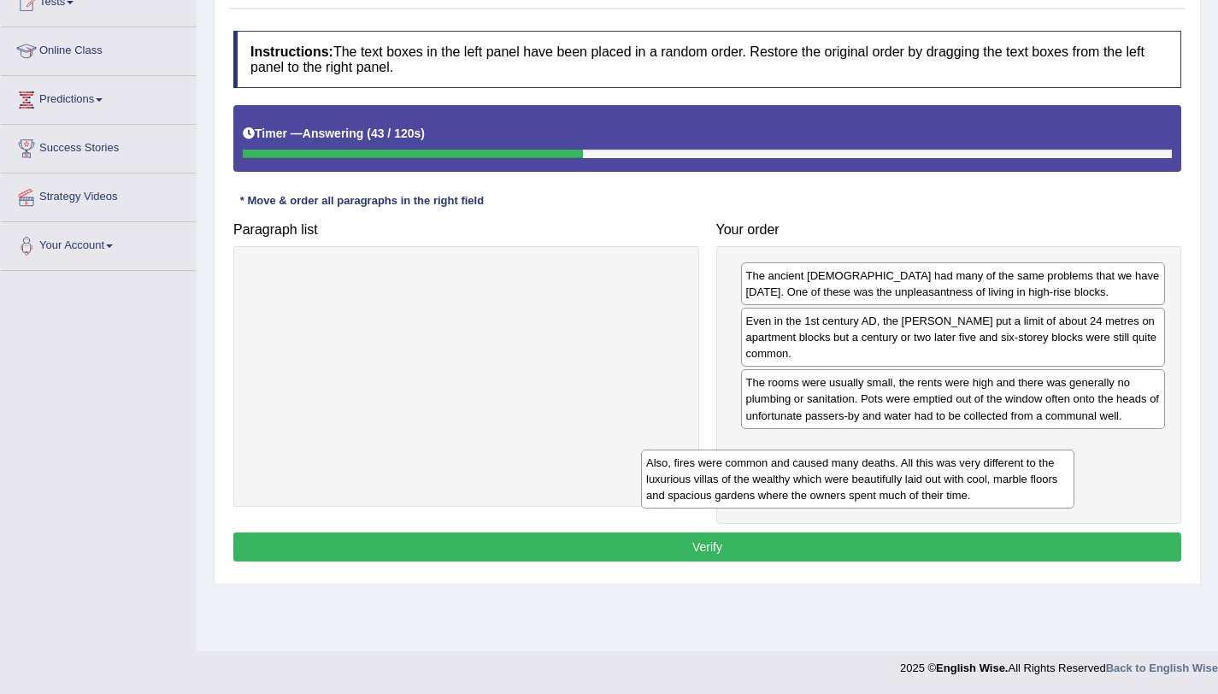
drag, startPoint x: 648, startPoint y: 304, endPoint x: 1050, endPoint y: 483, distance: 439.8
click at [1050, 483] on div "Also, fires were common and caused many deaths. All this was very different to …" at bounding box center [857, 479] width 433 height 59
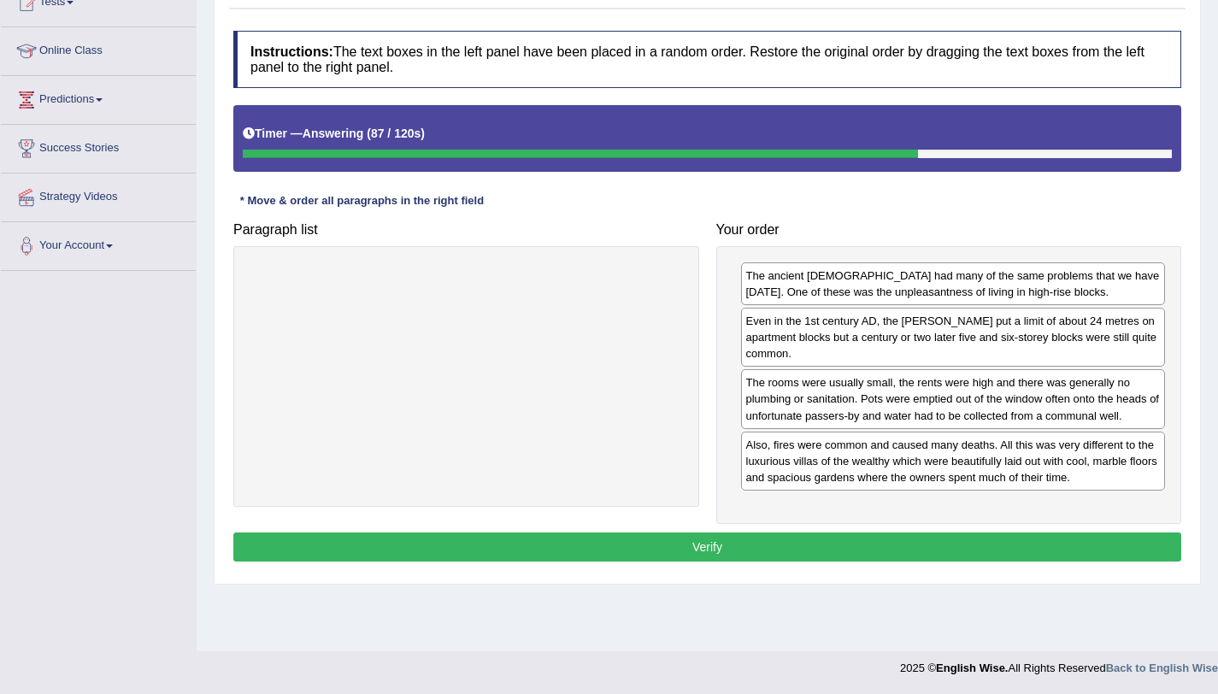
click at [913, 539] on button "Verify" at bounding box center [707, 547] width 948 height 29
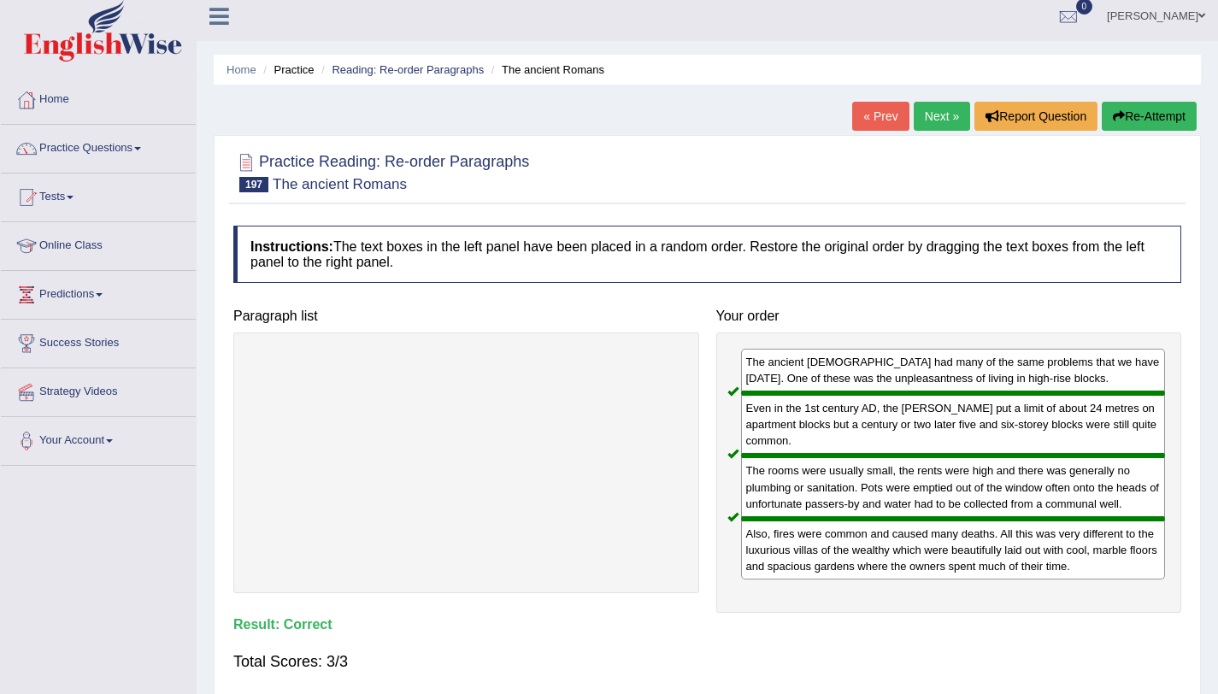
scroll to position [7, 0]
